Goal: Information Seeking & Learning: Find specific fact

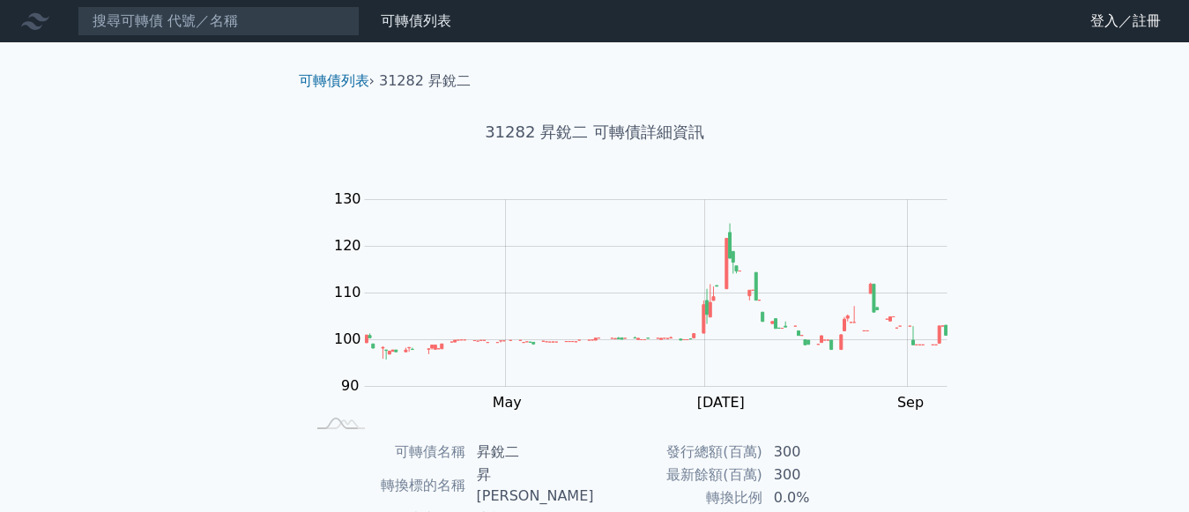
scroll to position [480, 0]
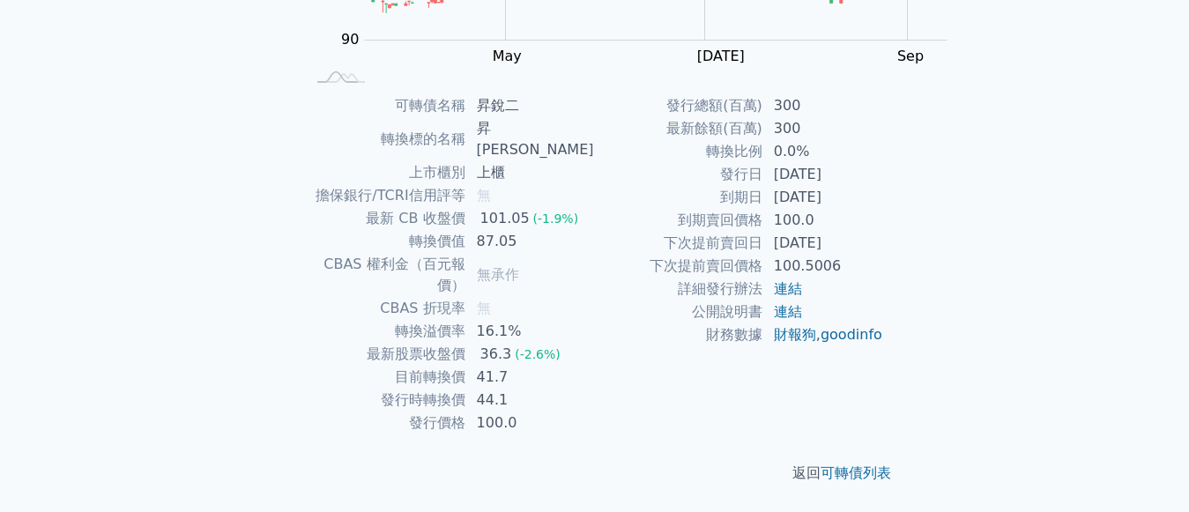
click at [595, 230] on td "87.05" at bounding box center [530, 241] width 129 height 23
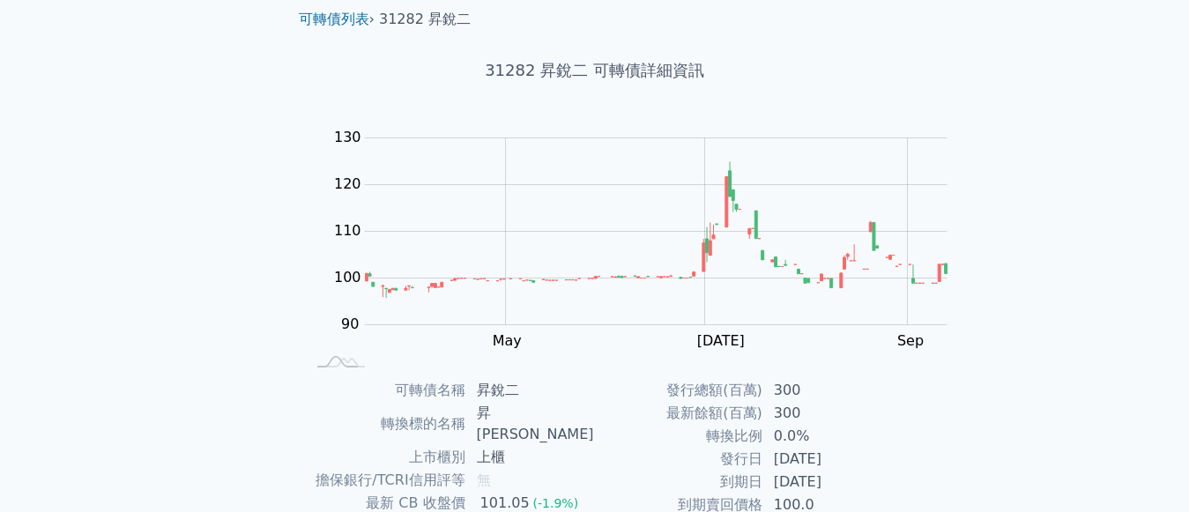
scroll to position [0, 0]
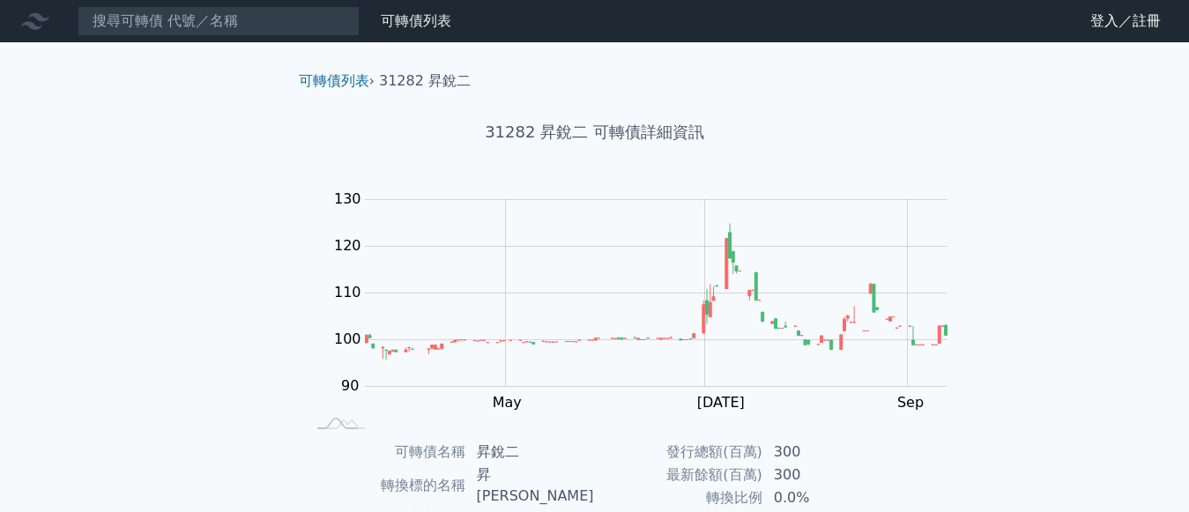
click at [0, 0] on icon at bounding box center [0, 0] width 0 height 0
click at [0, 0] on link "可轉債列表" at bounding box center [0, 0] width 0 height 0
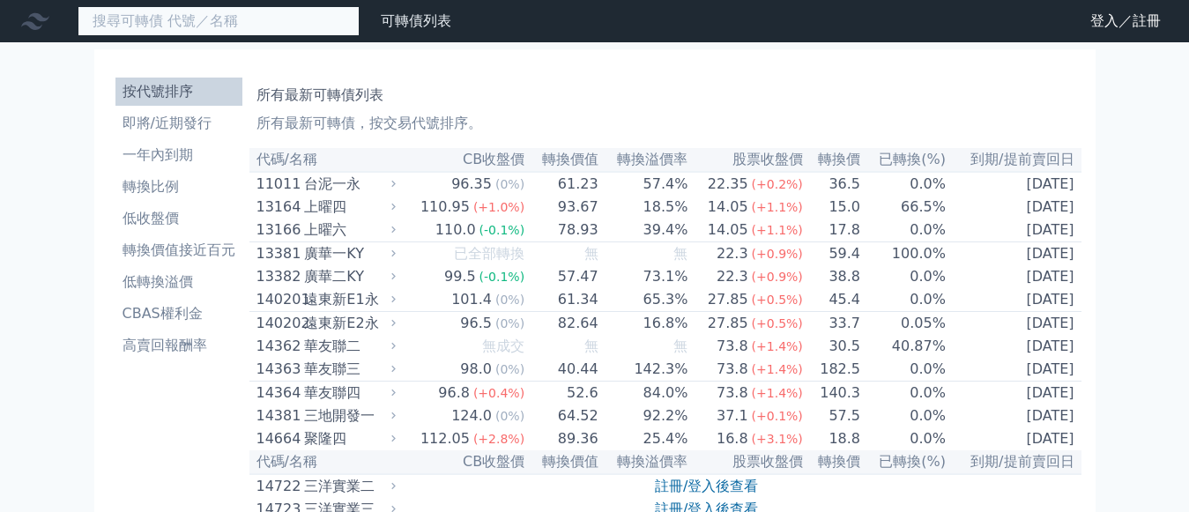
click at [96, 19] on input at bounding box center [219, 21] width 282 height 30
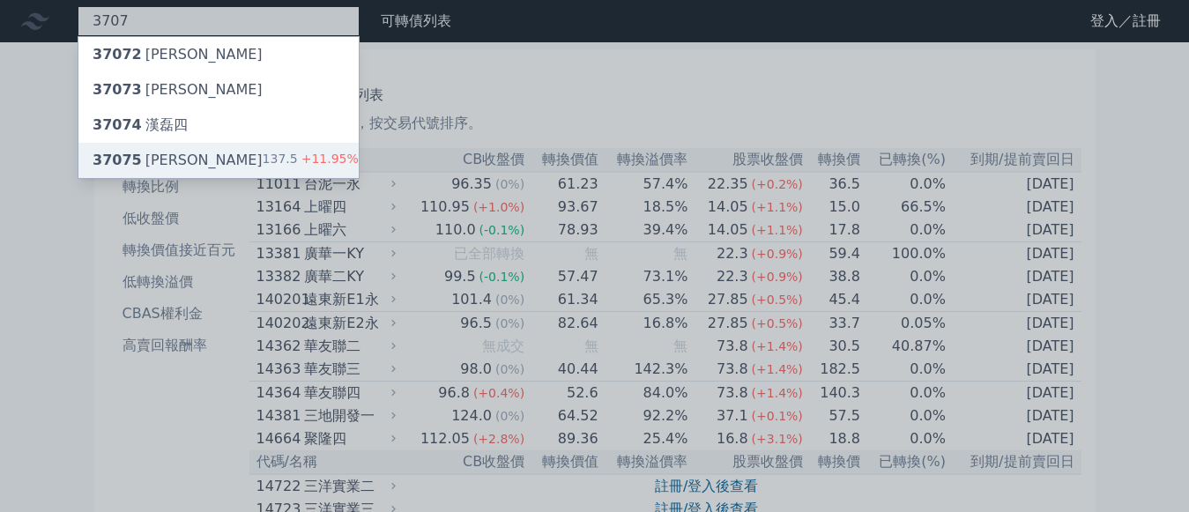
type input "3707"
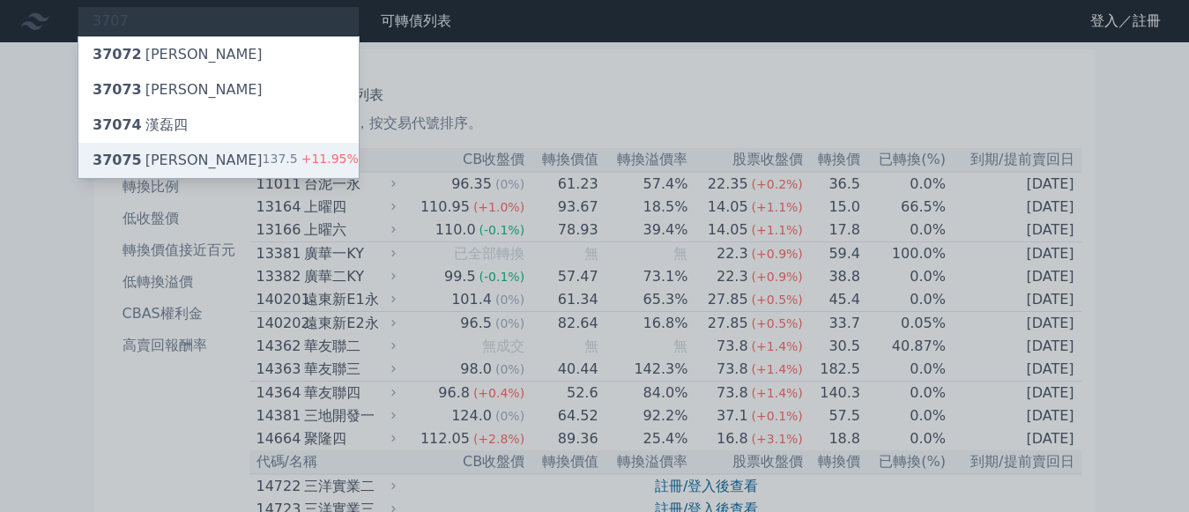
click at [141, 147] on div "37075 漢磊五 137.5 +11.95%" at bounding box center [218, 160] width 280 height 35
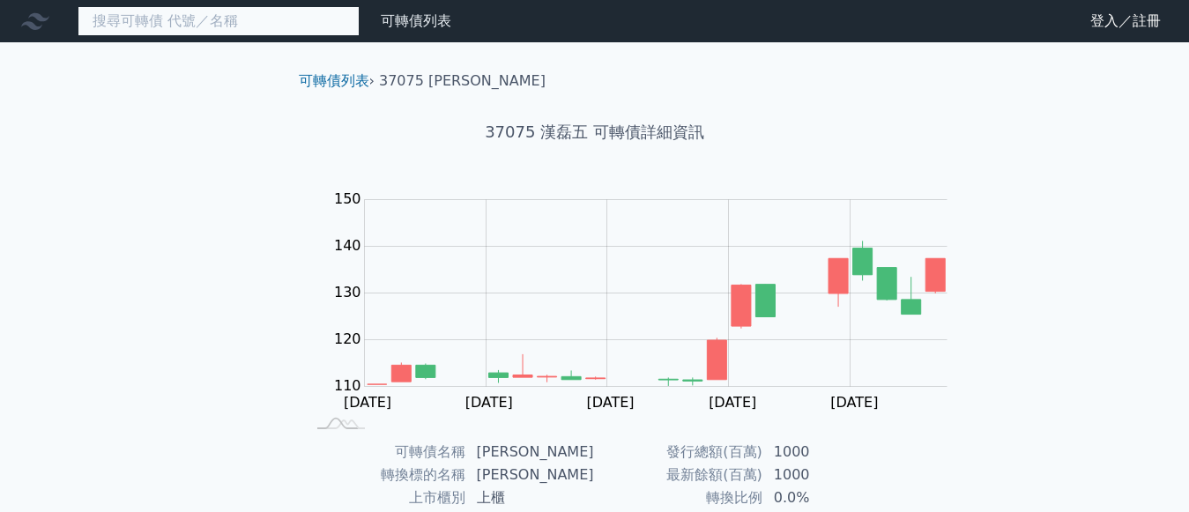
click at [94, 19] on input at bounding box center [219, 21] width 282 height 30
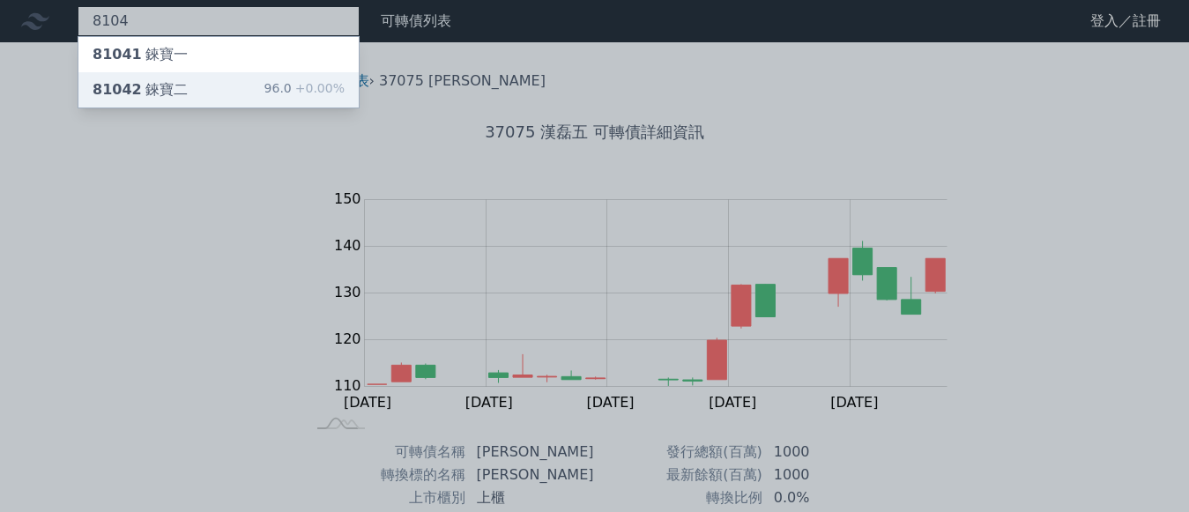
type input "8104"
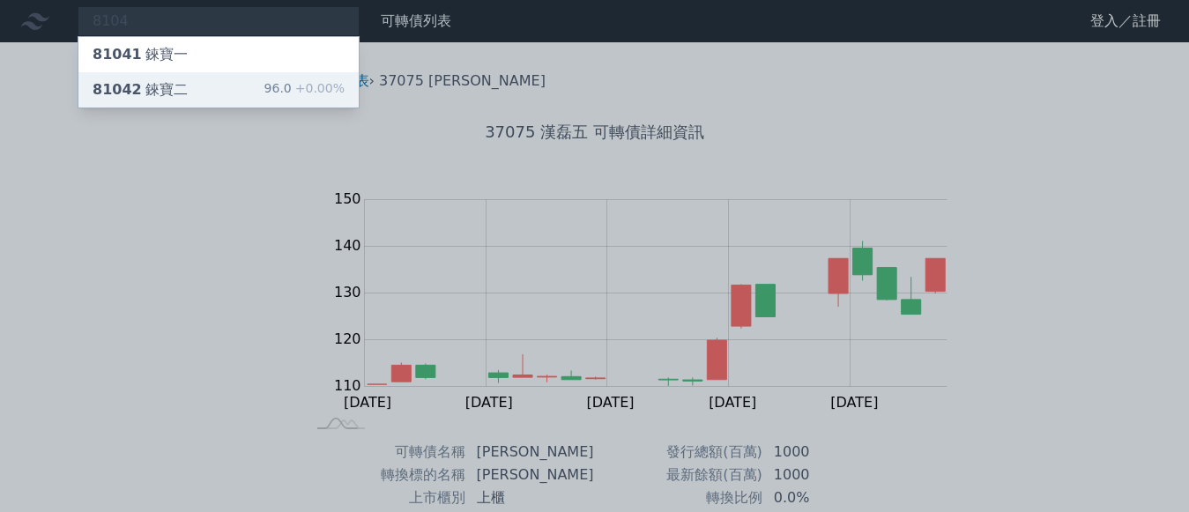
click at [113, 83] on div "81042 錸寶二" at bounding box center [140, 89] width 95 height 21
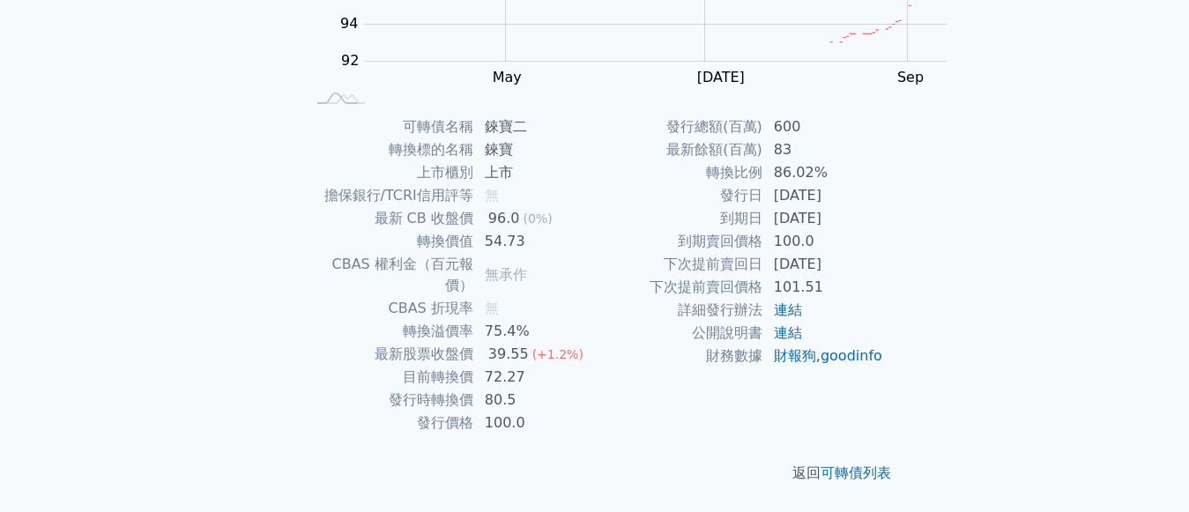
scroll to position [441, 0]
